Goal: Check status: Check status

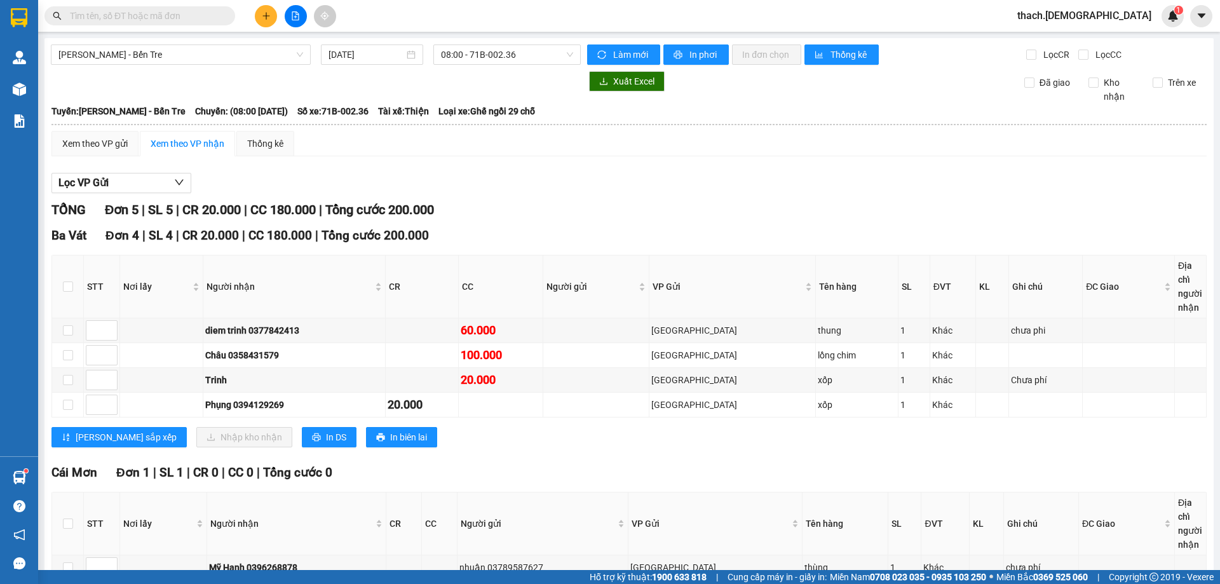
scroll to position [12, 0]
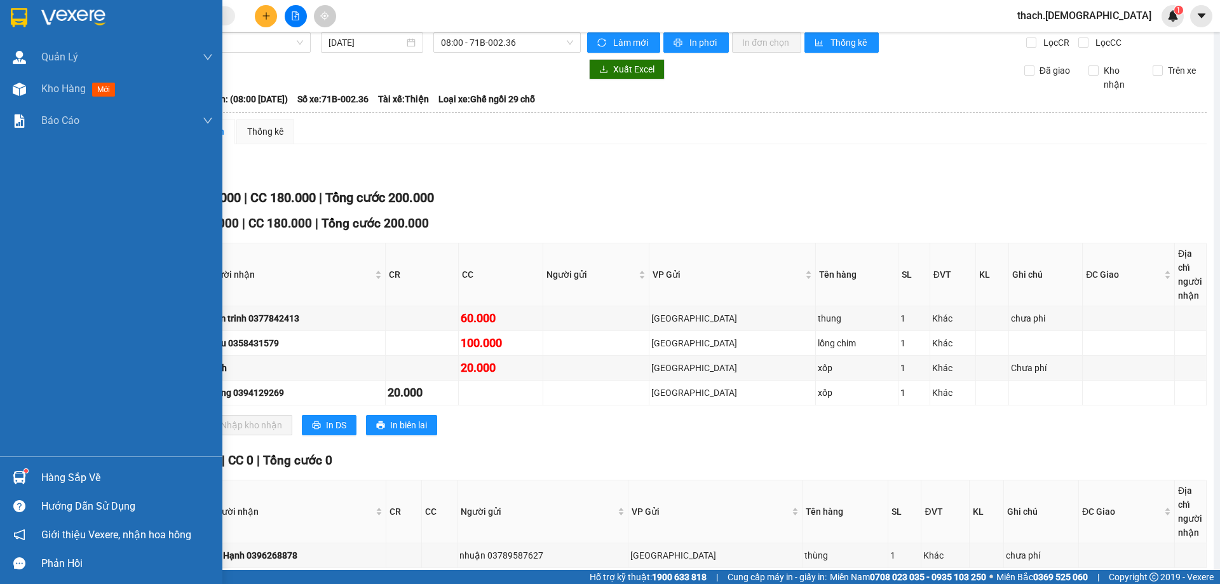
click at [59, 480] on div "Hàng sắp về" at bounding box center [127, 477] width 172 height 19
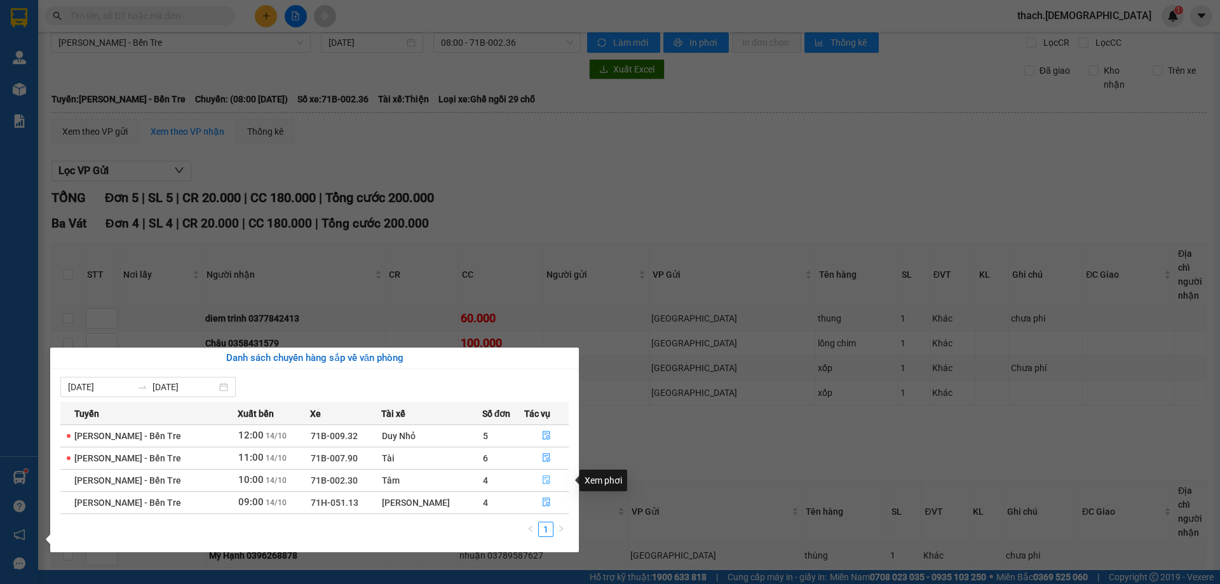
click at [544, 482] on icon "file-done" at bounding box center [546, 479] width 9 height 9
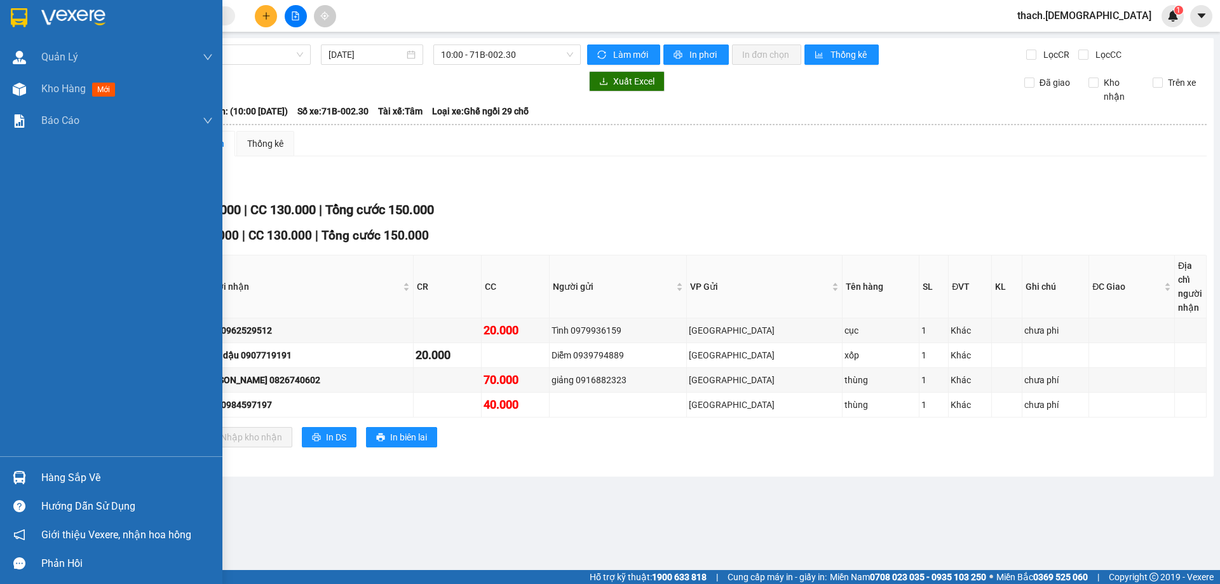
click at [51, 480] on div "Hàng sắp về" at bounding box center [127, 477] width 172 height 19
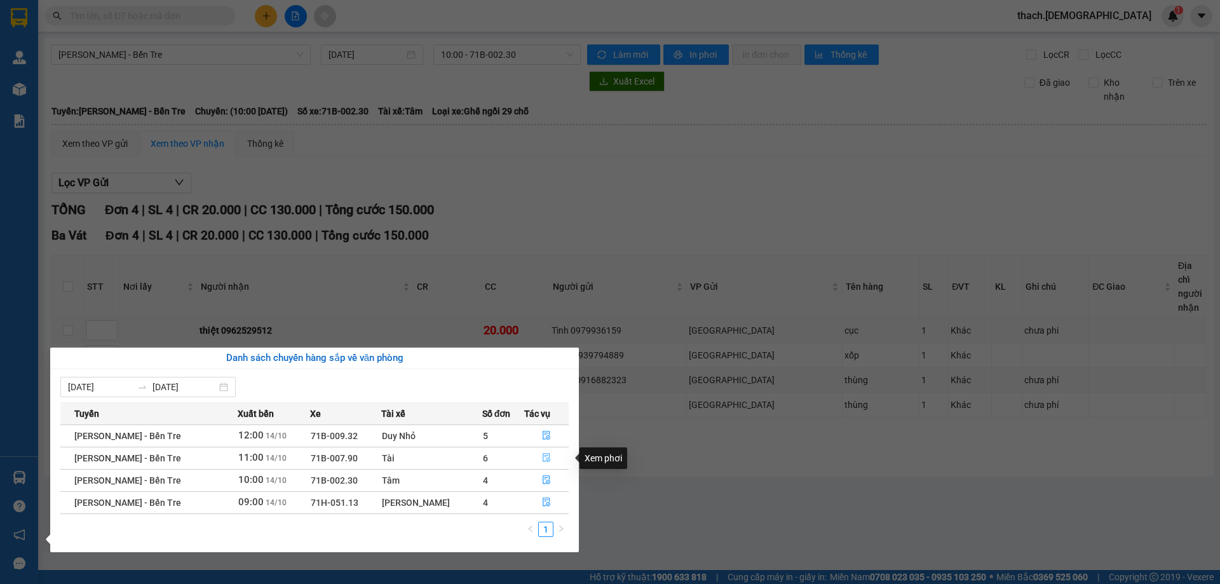
click at [543, 459] on icon "file-done" at bounding box center [547, 458] width 8 height 9
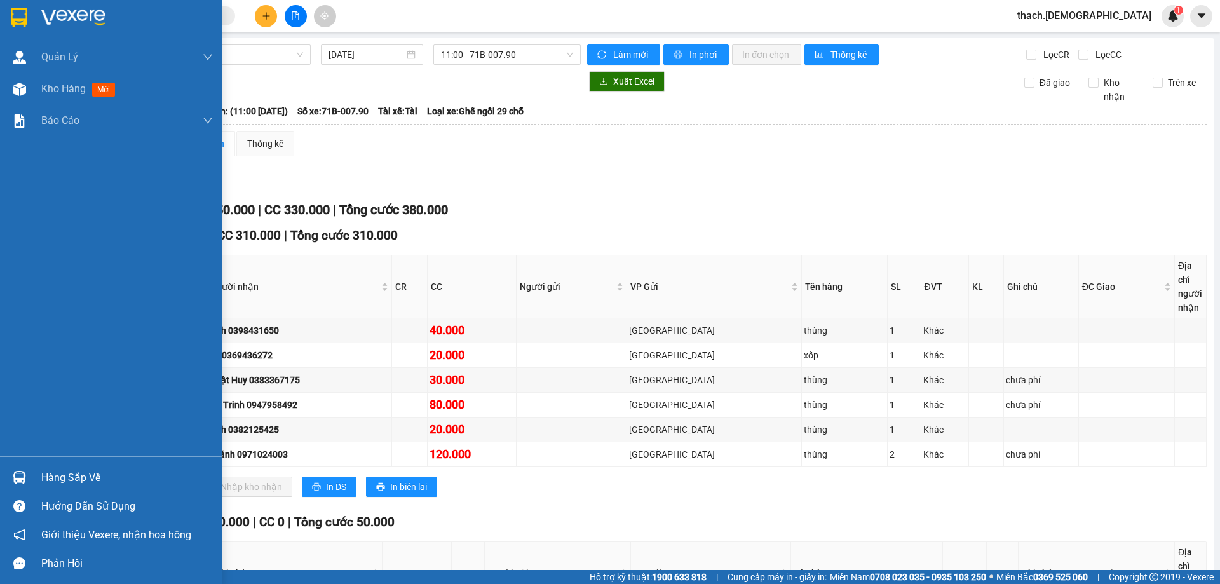
click at [54, 473] on div "Hàng sắp về" at bounding box center [127, 477] width 172 height 19
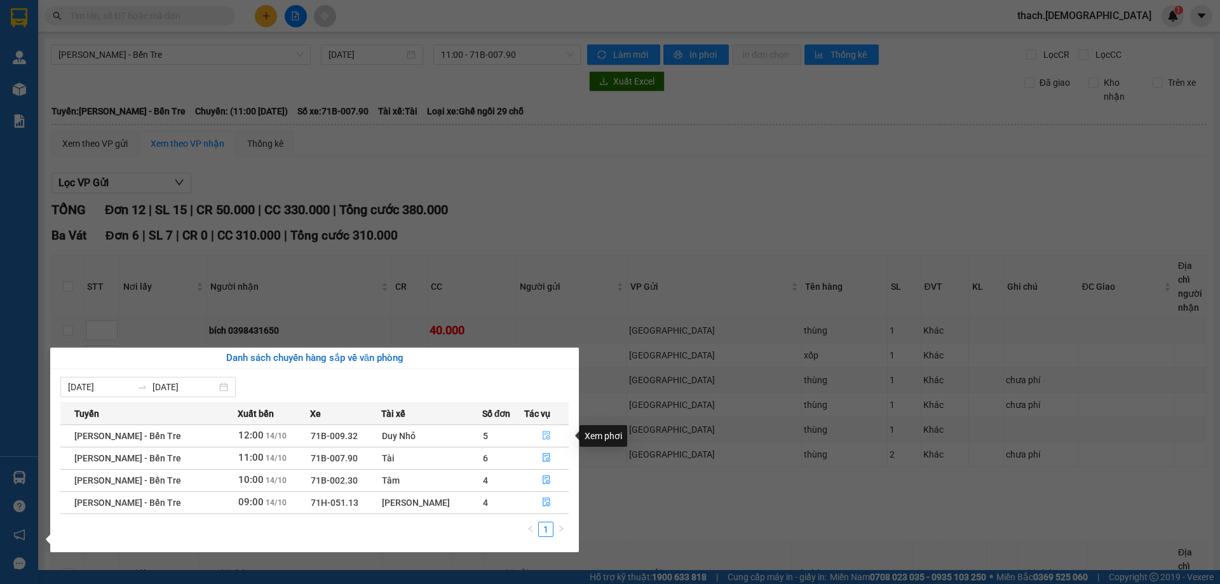
click at [544, 433] on icon "file-done" at bounding box center [546, 435] width 9 height 9
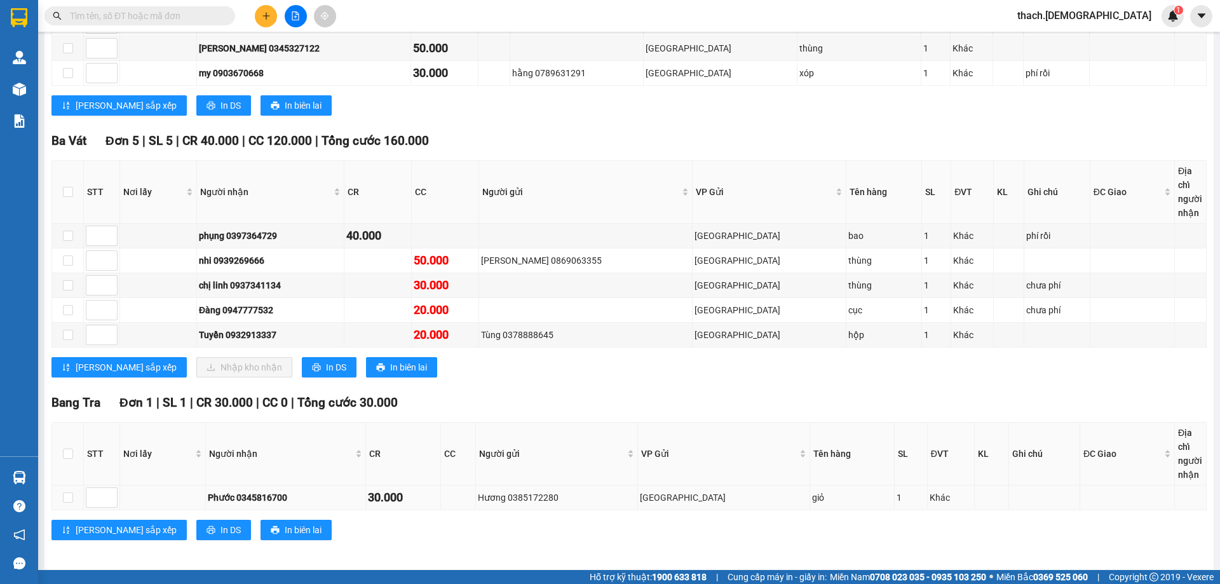
scroll to position [337, 0]
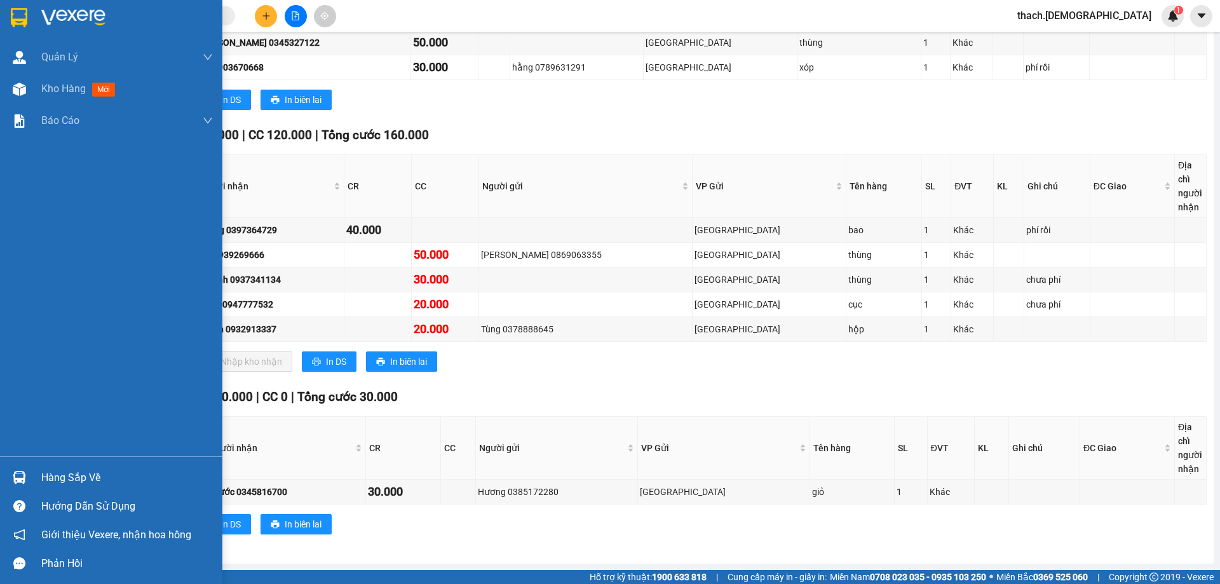
click at [66, 477] on div "Hàng sắp về" at bounding box center [127, 477] width 172 height 19
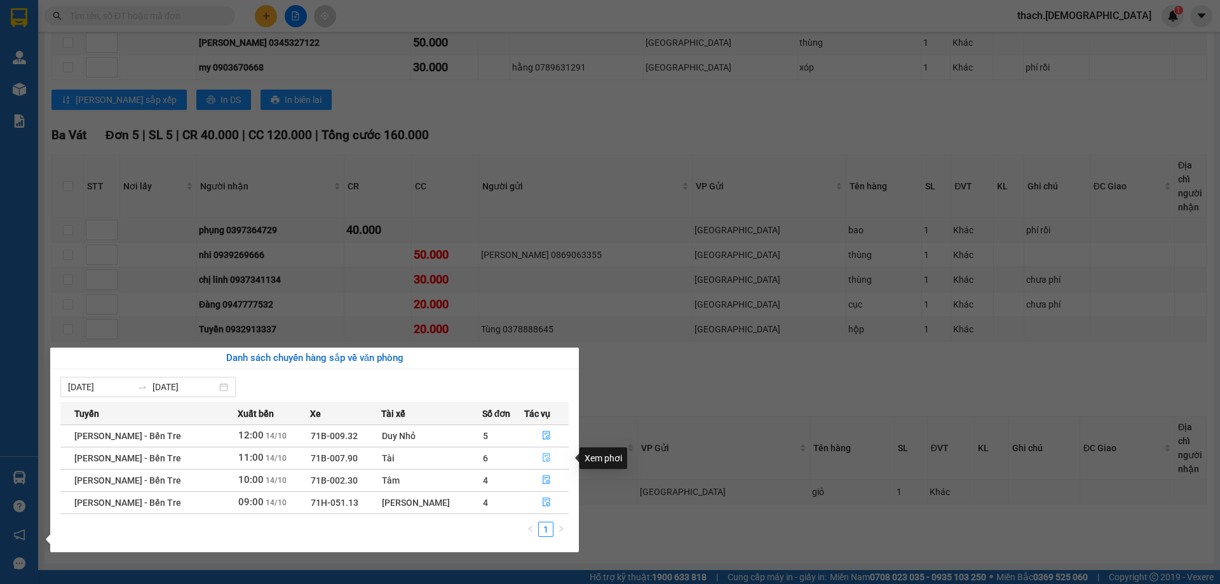
click at [542, 461] on icon "file-done" at bounding box center [546, 457] width 9 height 9
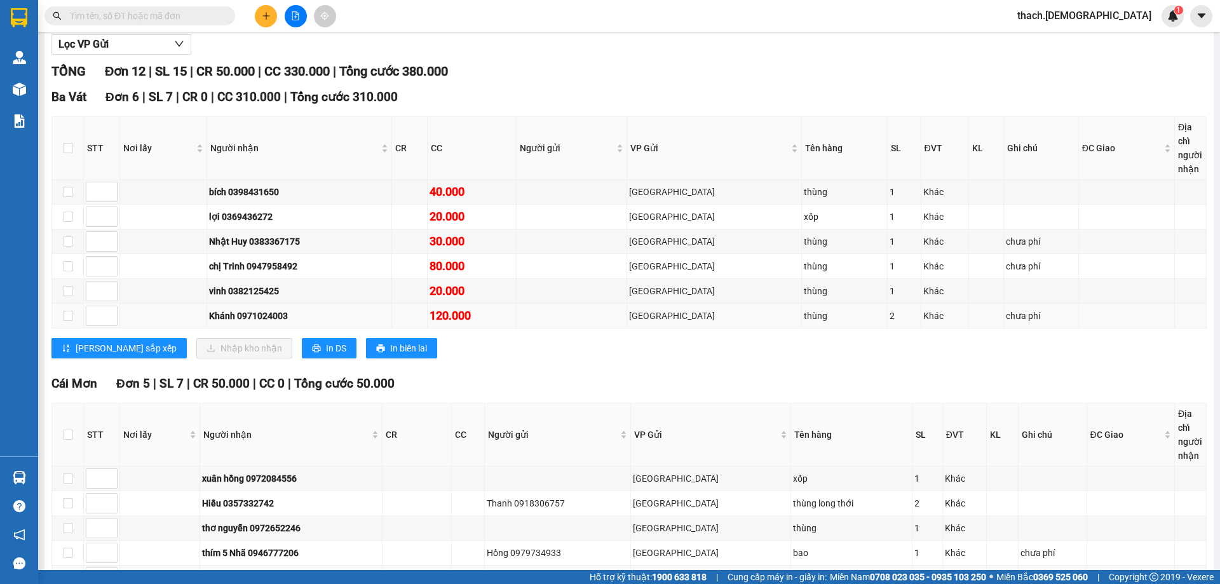
scroll to position [133, 0]
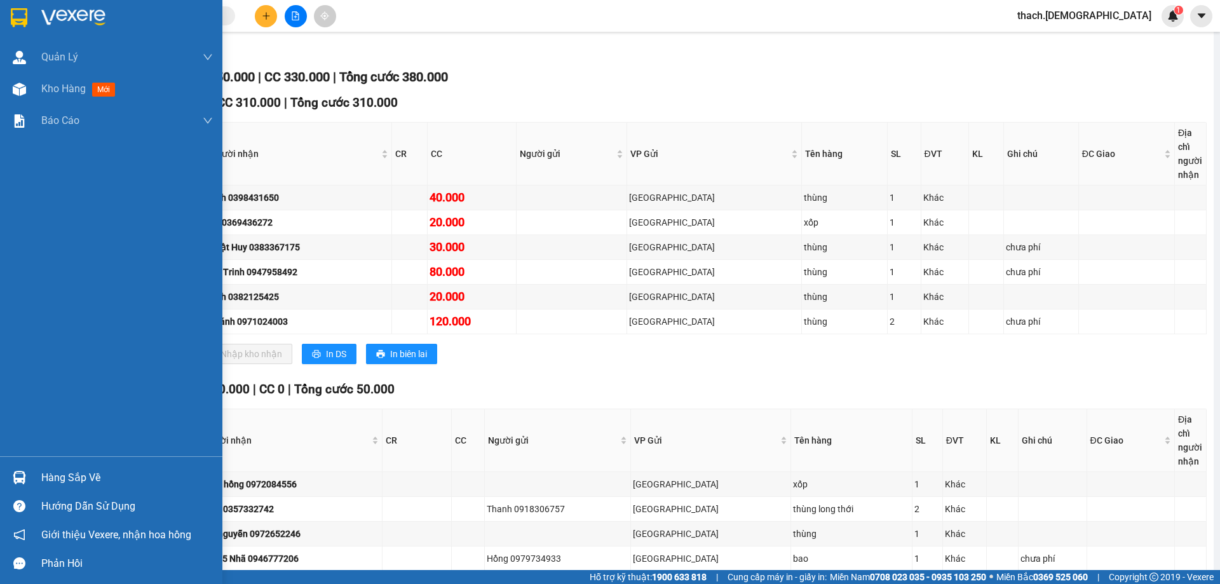
click at [71, 482] on div "Hàng sắp về" at bounding box center [127, 477] width 172 height 19
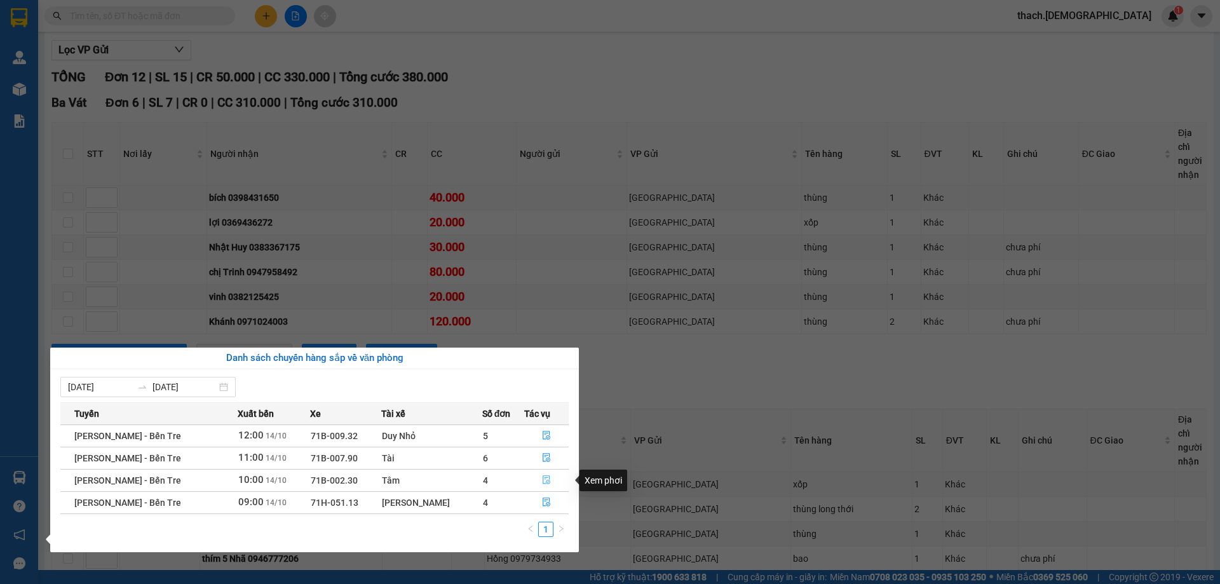
click at [542, 482] on icon "file-done" at bounding box center [546, 479] width 9 height 9
